Goal: Task Accomplishment & Management: Use online tool/utility

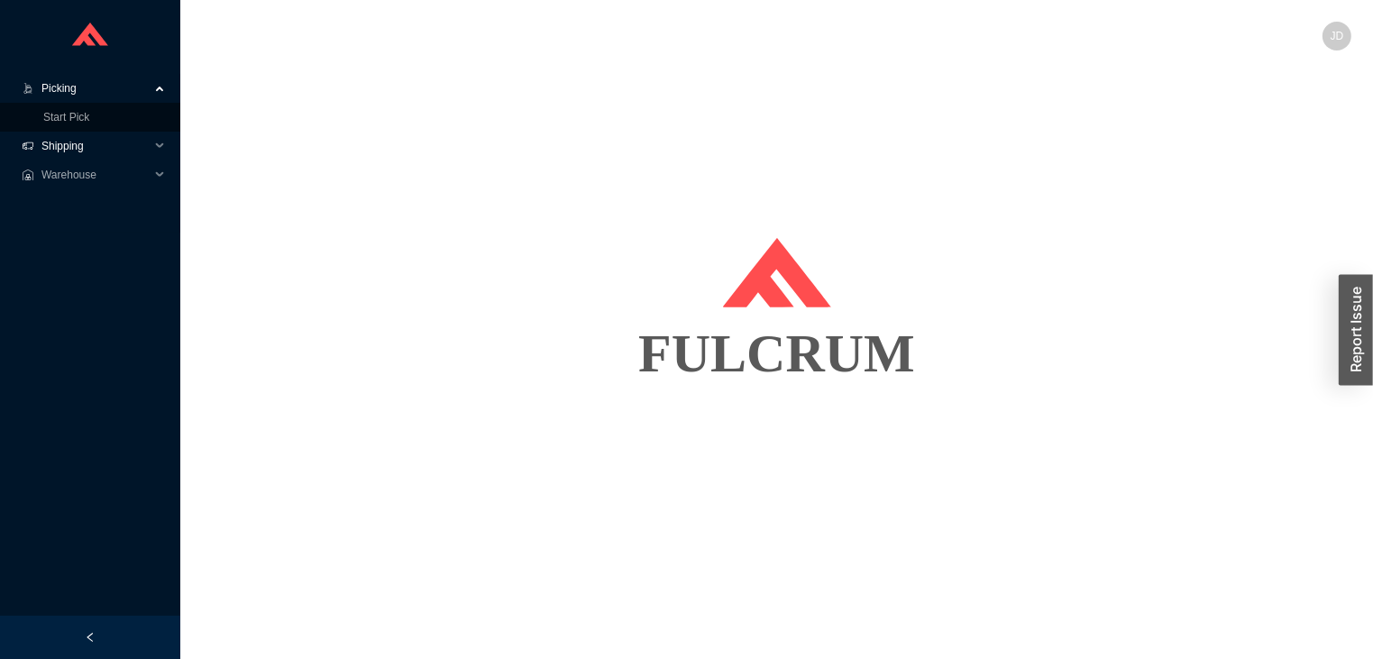
click at [107, 132] on span "Shipping" at bounding box center [95, 146] width 108 height 29
click at [71, 115] on link "Start Pick" at bounding box center [66, 117] width 46 height 13
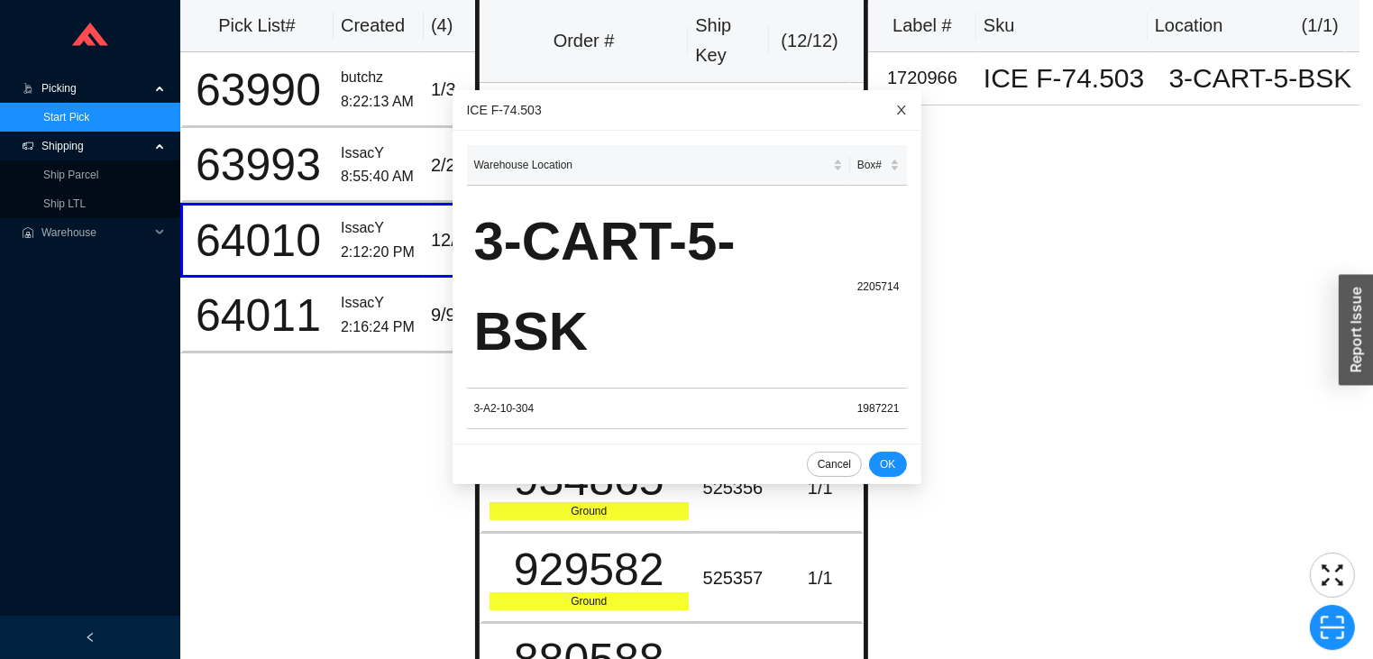
click at [887, 123] on span "Close" at bounding box center [902, 110] width 40 height 40
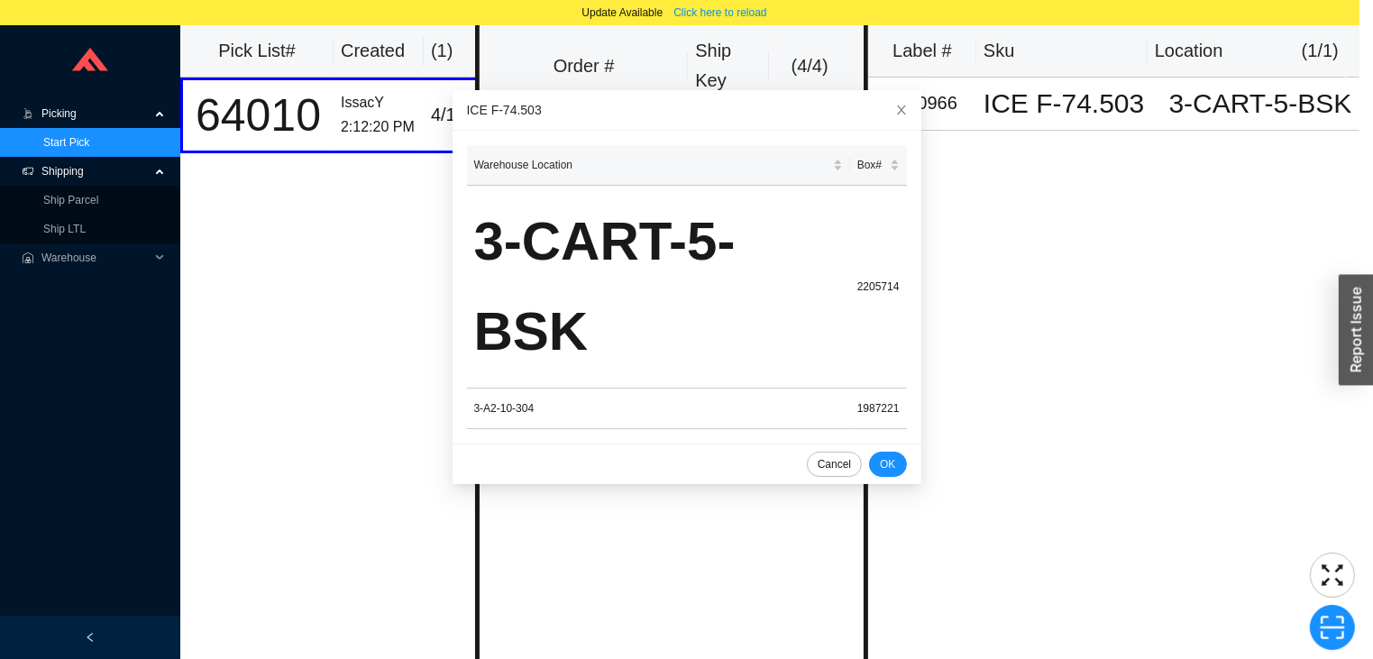
click at [882, 105] on span "Close" at bounding box center [902, 110] width 40 height 40
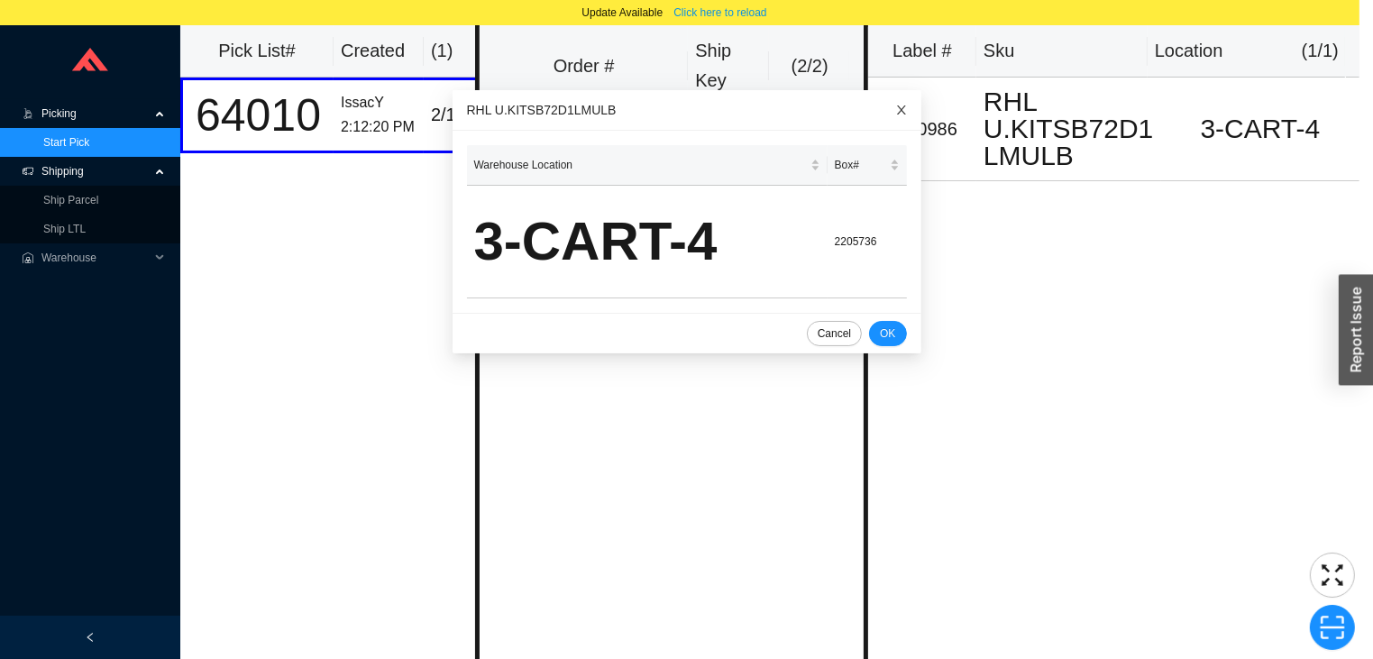
click at [882, 91] on span "Close" at bounding box center [902, 110] width 40 height 40
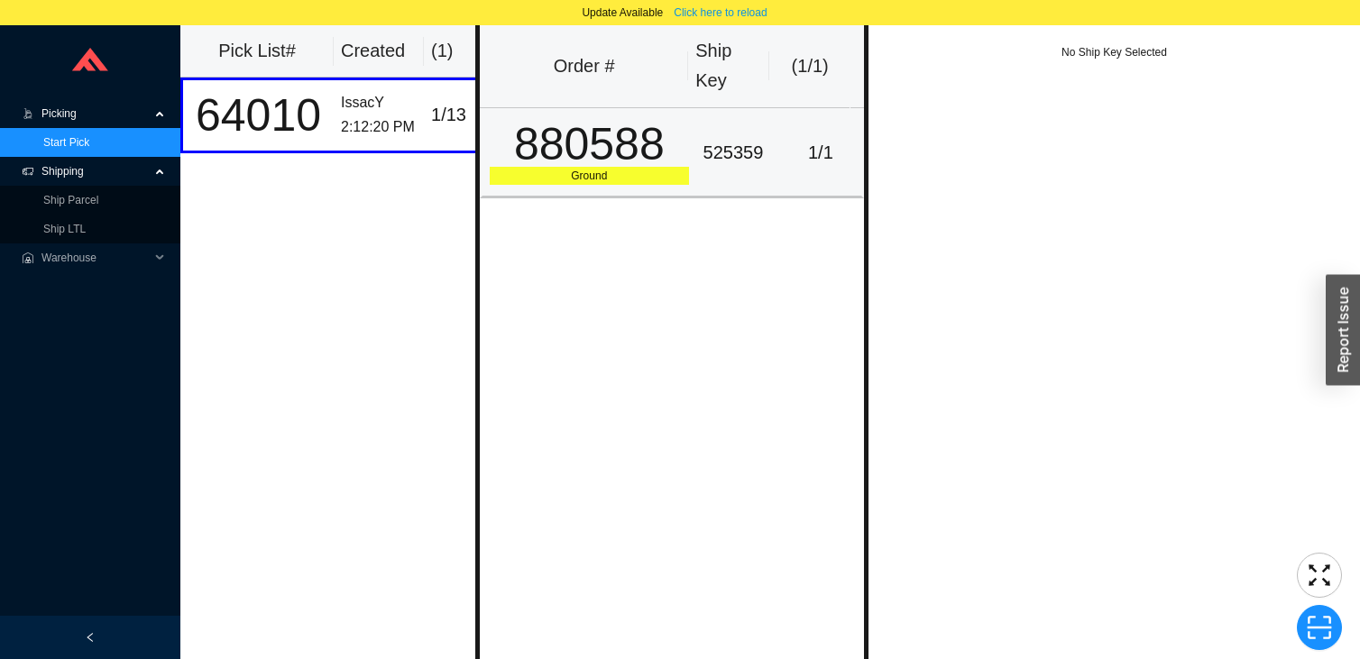
click at [677, 127] on div "880588" at bounding box center [589, 144] width 199 height 45
